Goal: Information Seeking & Learning: Learn about a topic

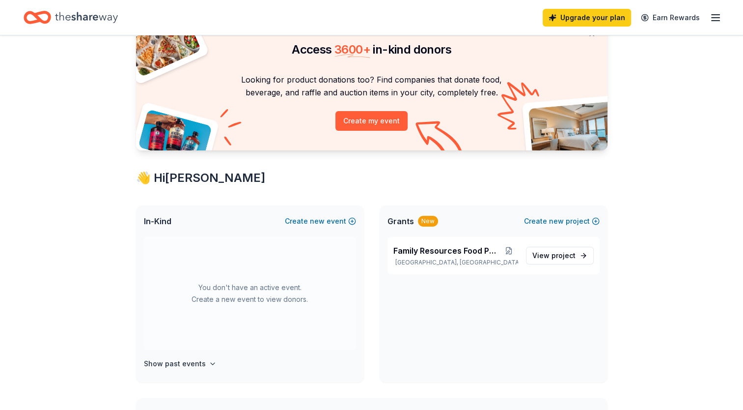
scroll to position [47, 0]
click at [550, 254] on span "View project" at bounding box center [554, 255] width 43 height 12
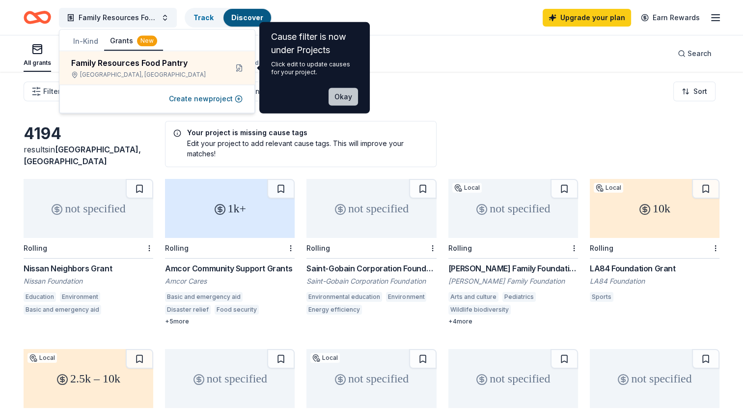
click at [343, 91] on div "Filter Eligibility Type of support CyberGrants Local Sort" at bounding box center [371, 91] width 743 height 39
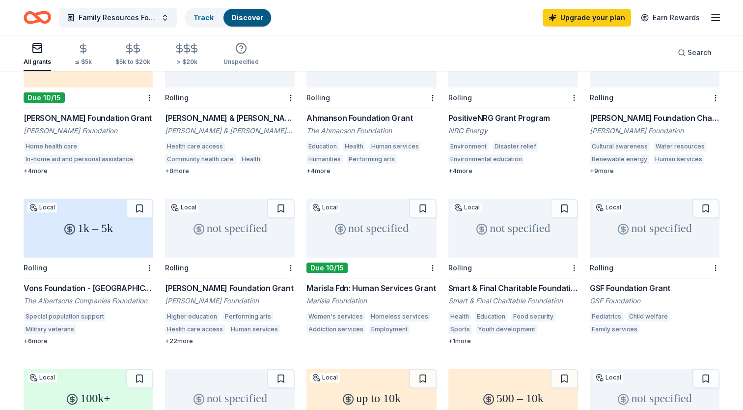
scroll to position [321, 0]
click at [524, 287] on div "Smart & Final Charitable Foundation Donations" at bounding box center [514, 287] width 130 height 12
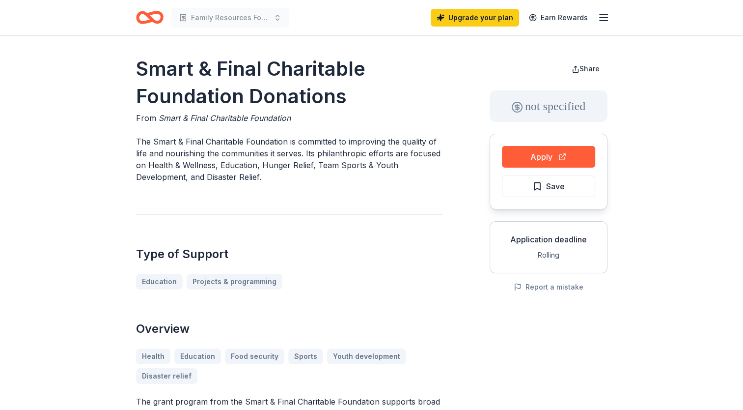
drag, startPoint x: 348, startPoint y: 98, endPoint x: 175, endPoint y: 62, distance: 176.2
click at [175, 62] on h1 "Smart & Final Charitable Foundation Donations" at bounding box center [289, 82] width 307 height 55
